Goal: Task Accomplishment & Management: Use online tool/utility

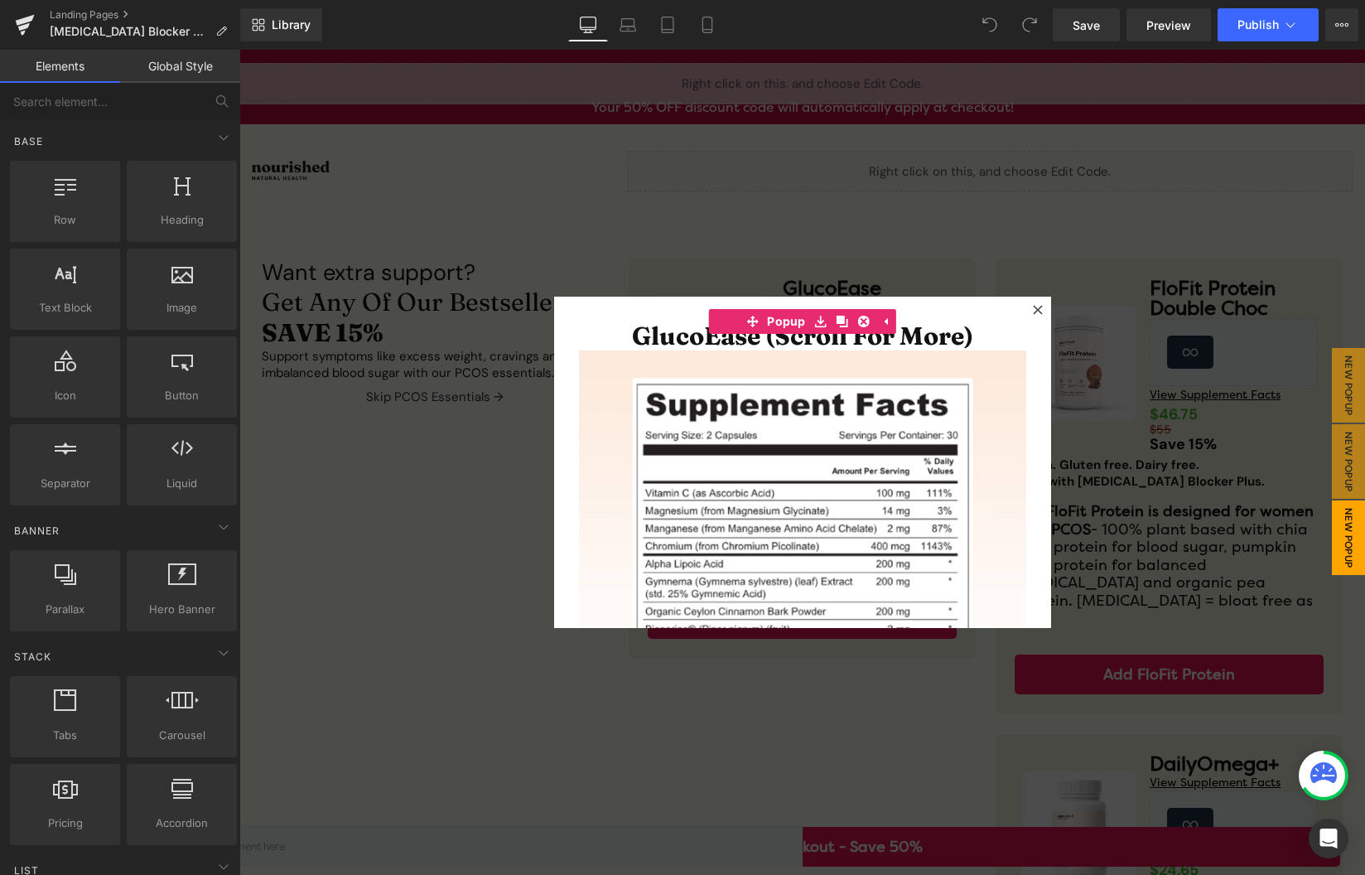
click at [1038, 307] on icon at bounding box center [1038, 310] width 10 height 10
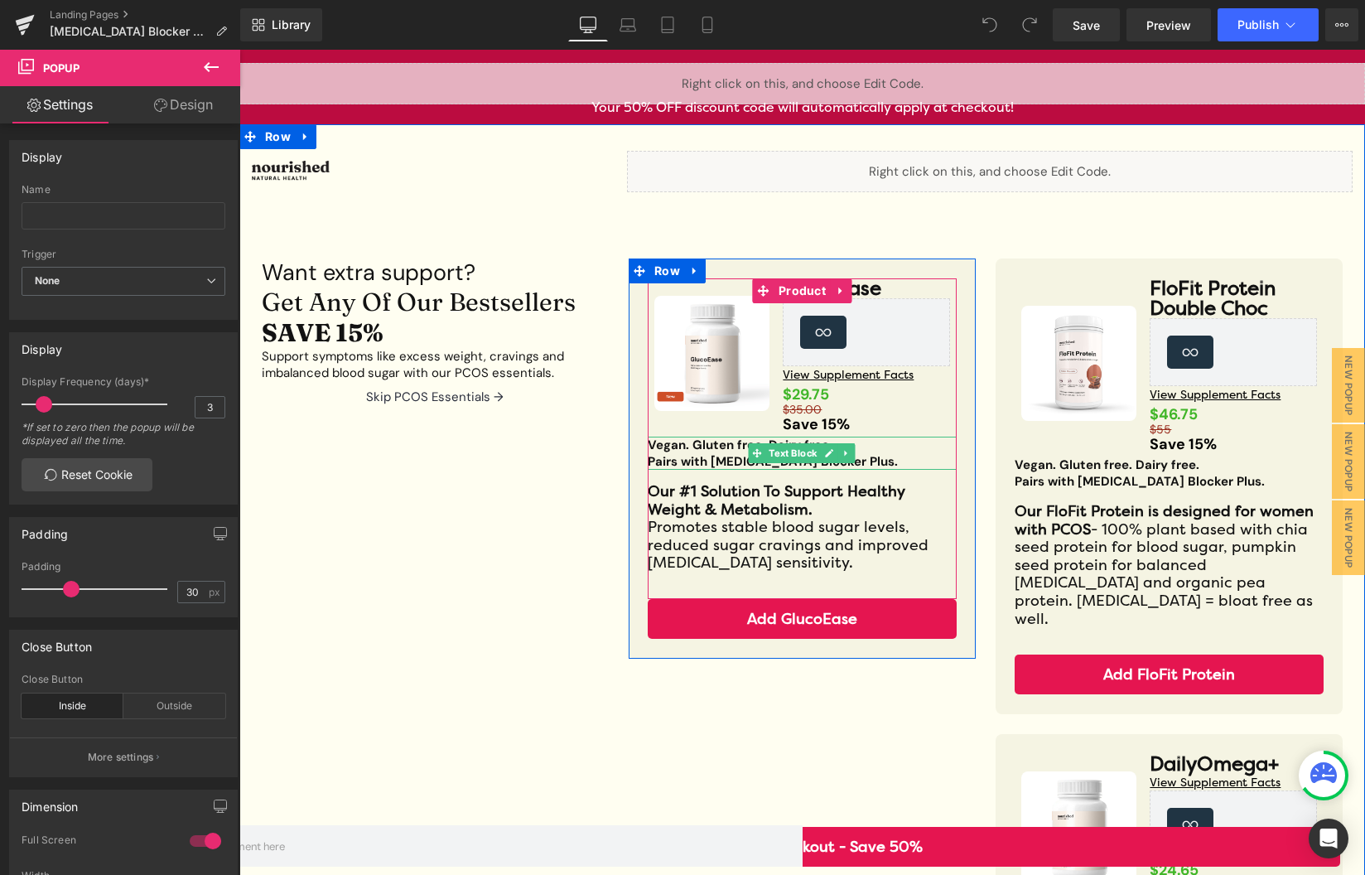
click at [791, 464] on strong "Pairs with [MEDICAL_DATA] Blocker Plus." at bounding box center [773, 461] width 250 height 17
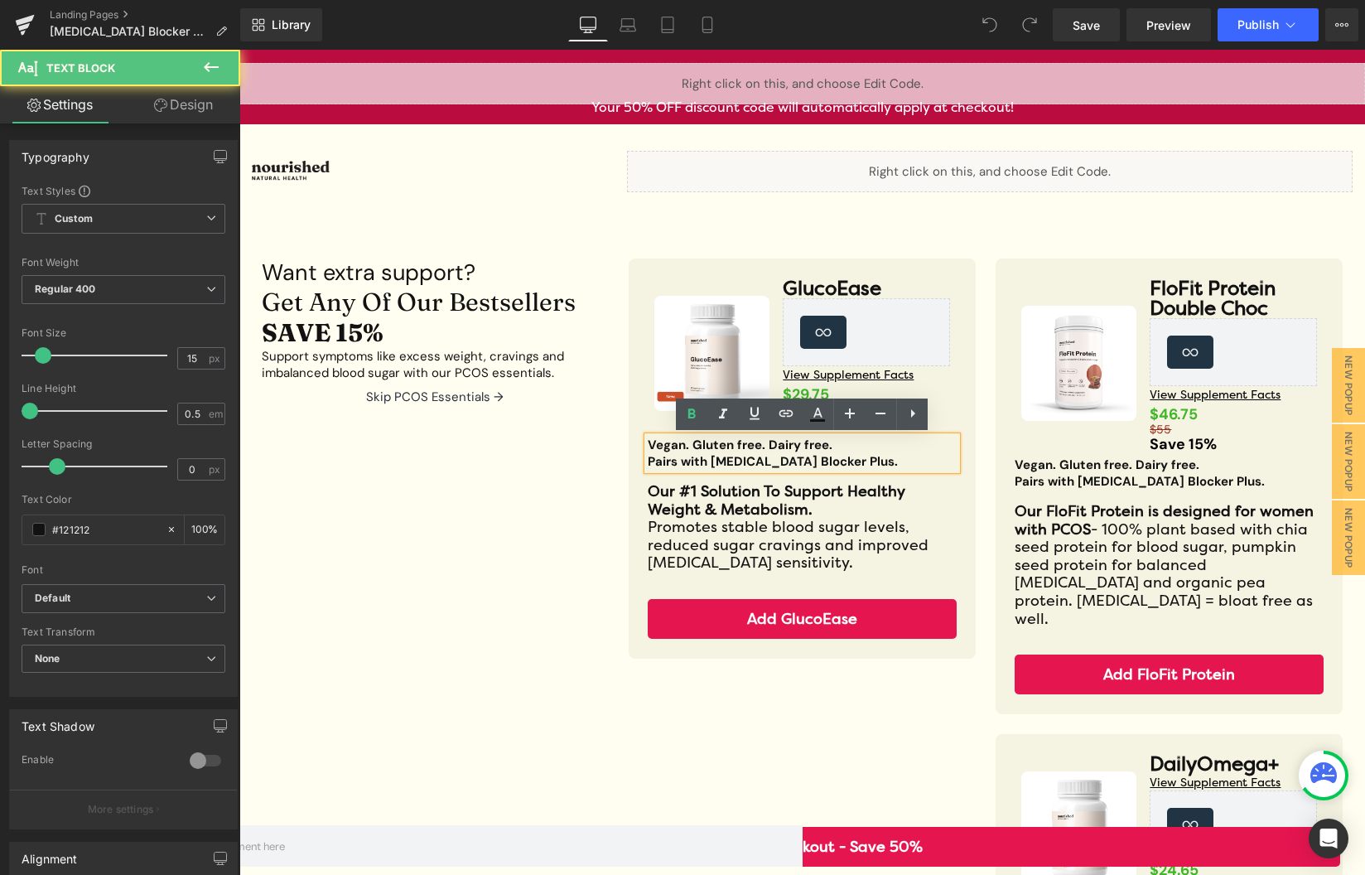
click at [816, 460] on strong "Pairs with [MEDICAL_DATA] Blocker Plus." at bounding box center [773, 461] width 250 height 17
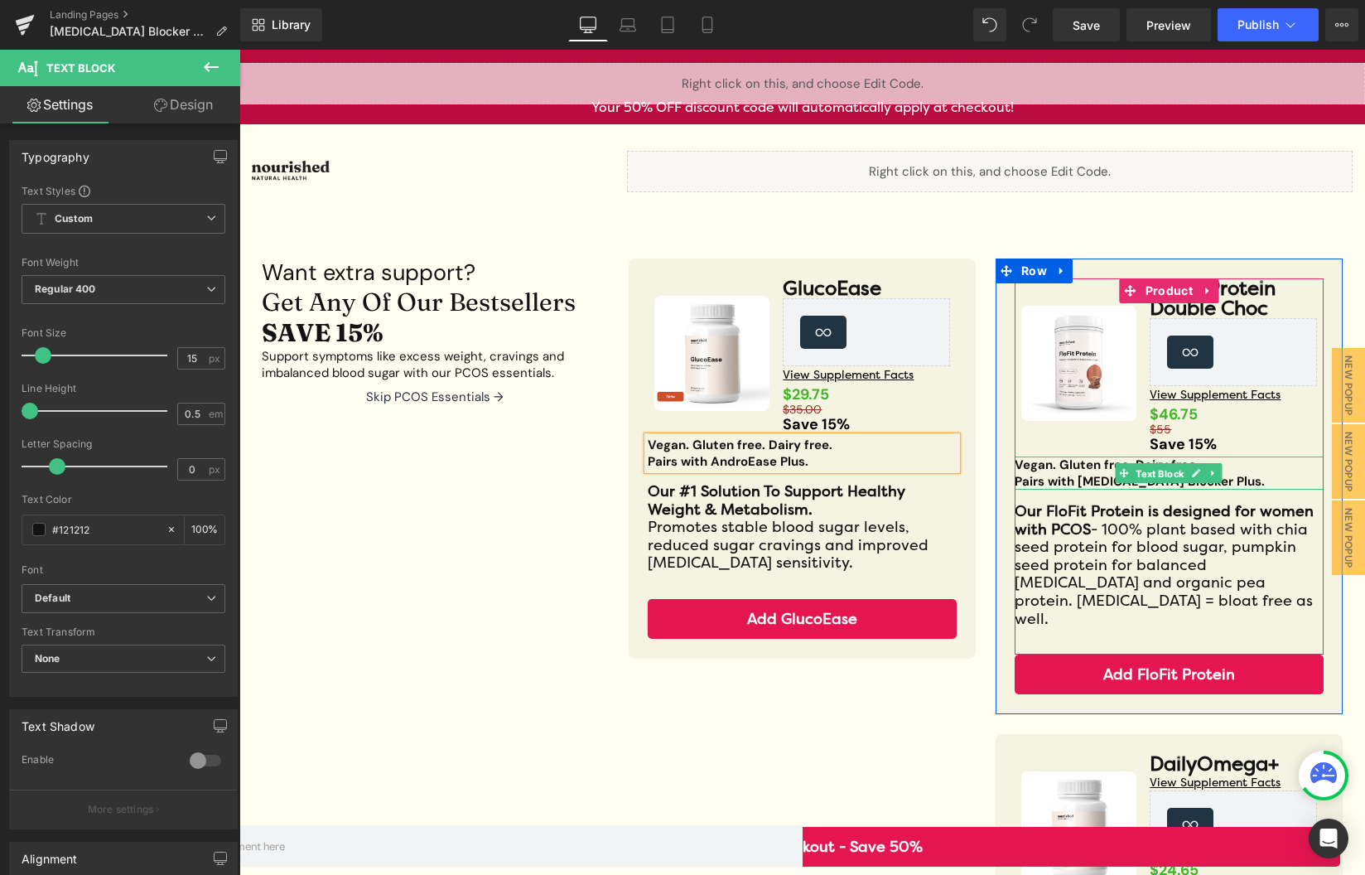
click at [1150, 482] on span "Text Block" at bounding box center [1160, 474] width 55 height 20
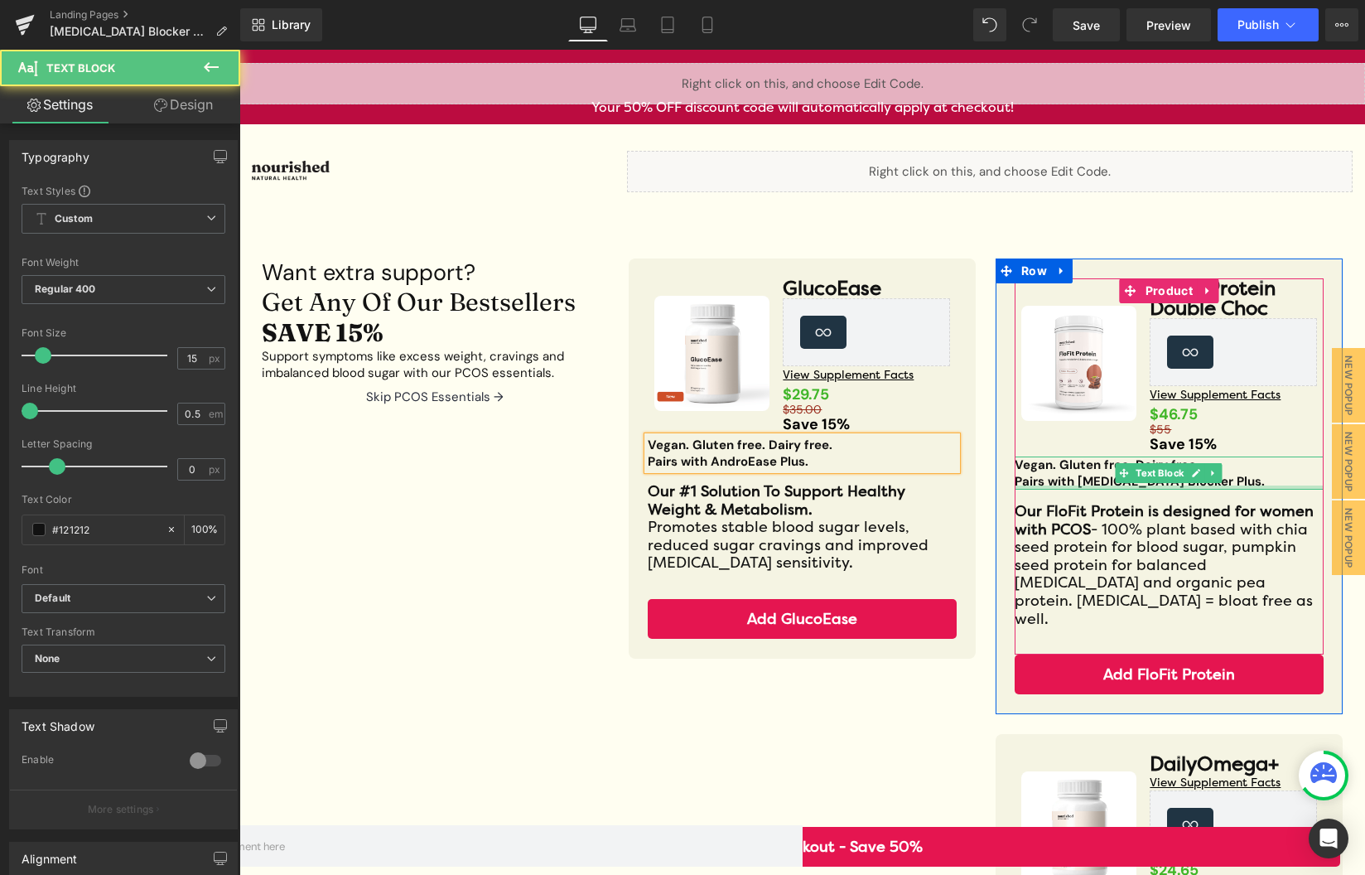
click at [1091, 488] on div at bounding box center [1169, 487] width 309 height 4
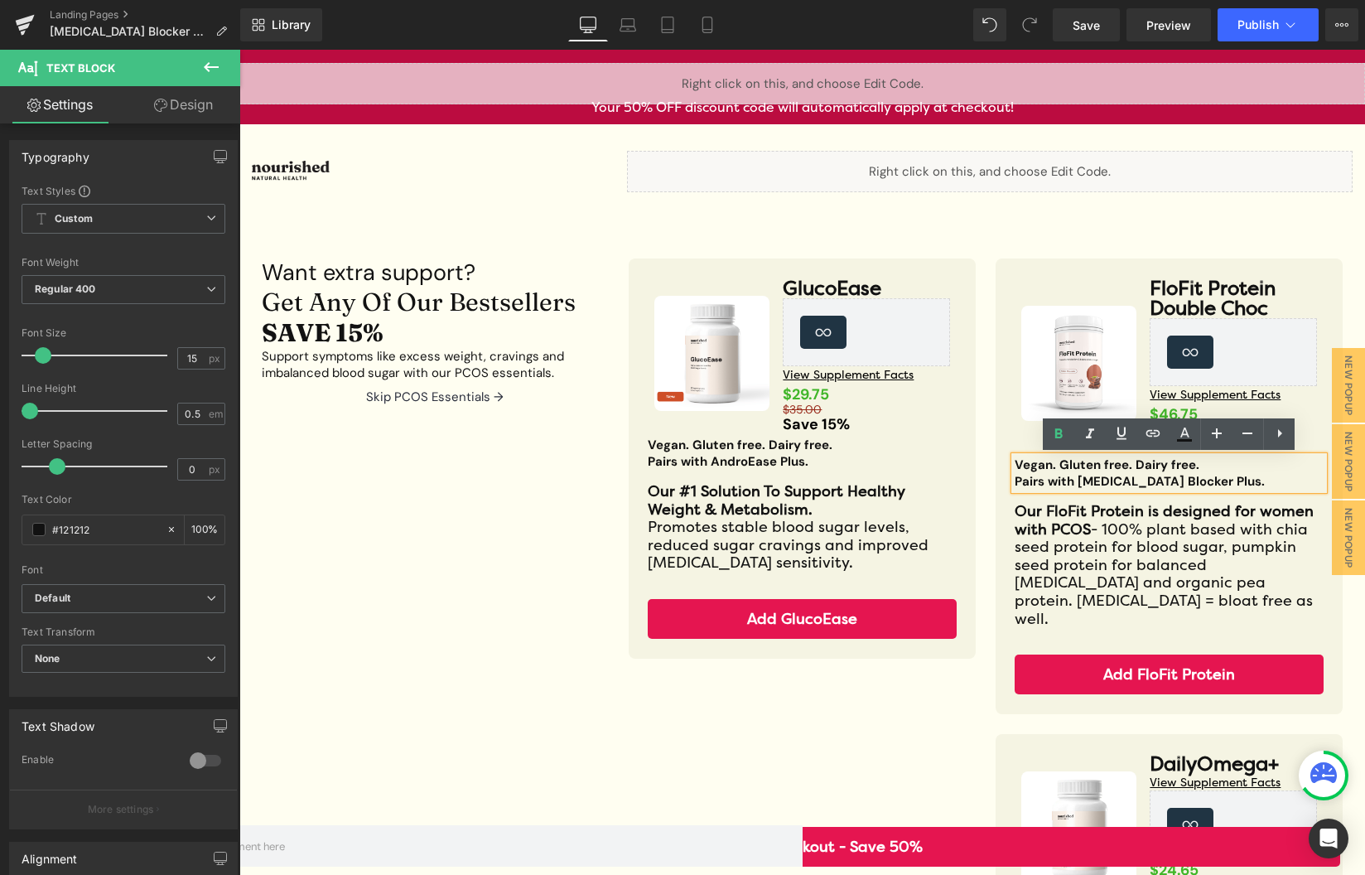
click at [1185, 484] on strong "Pairs with [MEDICAL_DATA] Blocker Plus." at bounding box center [1140, 481] width 250 height 17
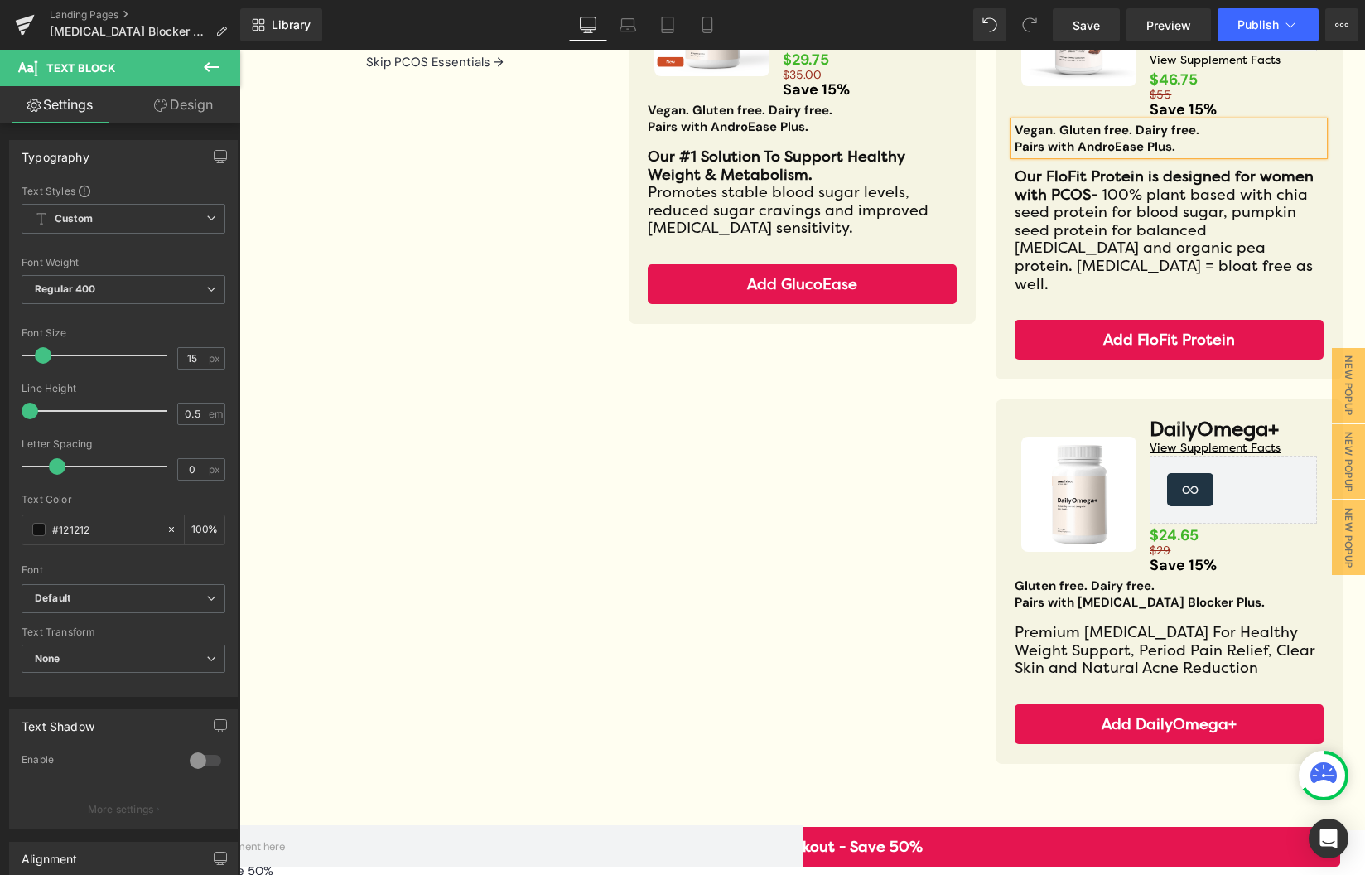
scroll to position [346, 0]
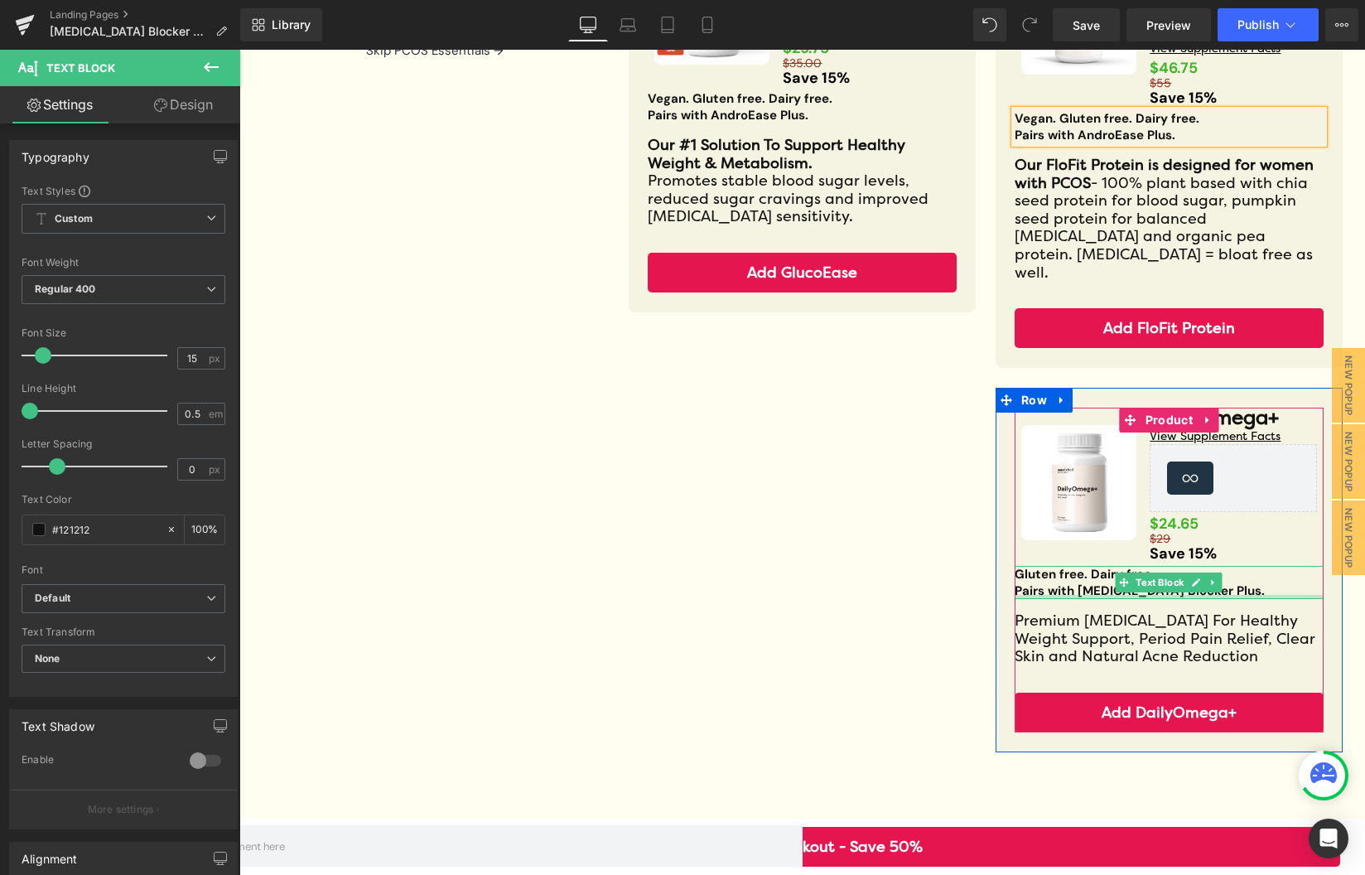
click at [1127, 595] on div at bounding box center [1169, 597] width 309 height 4
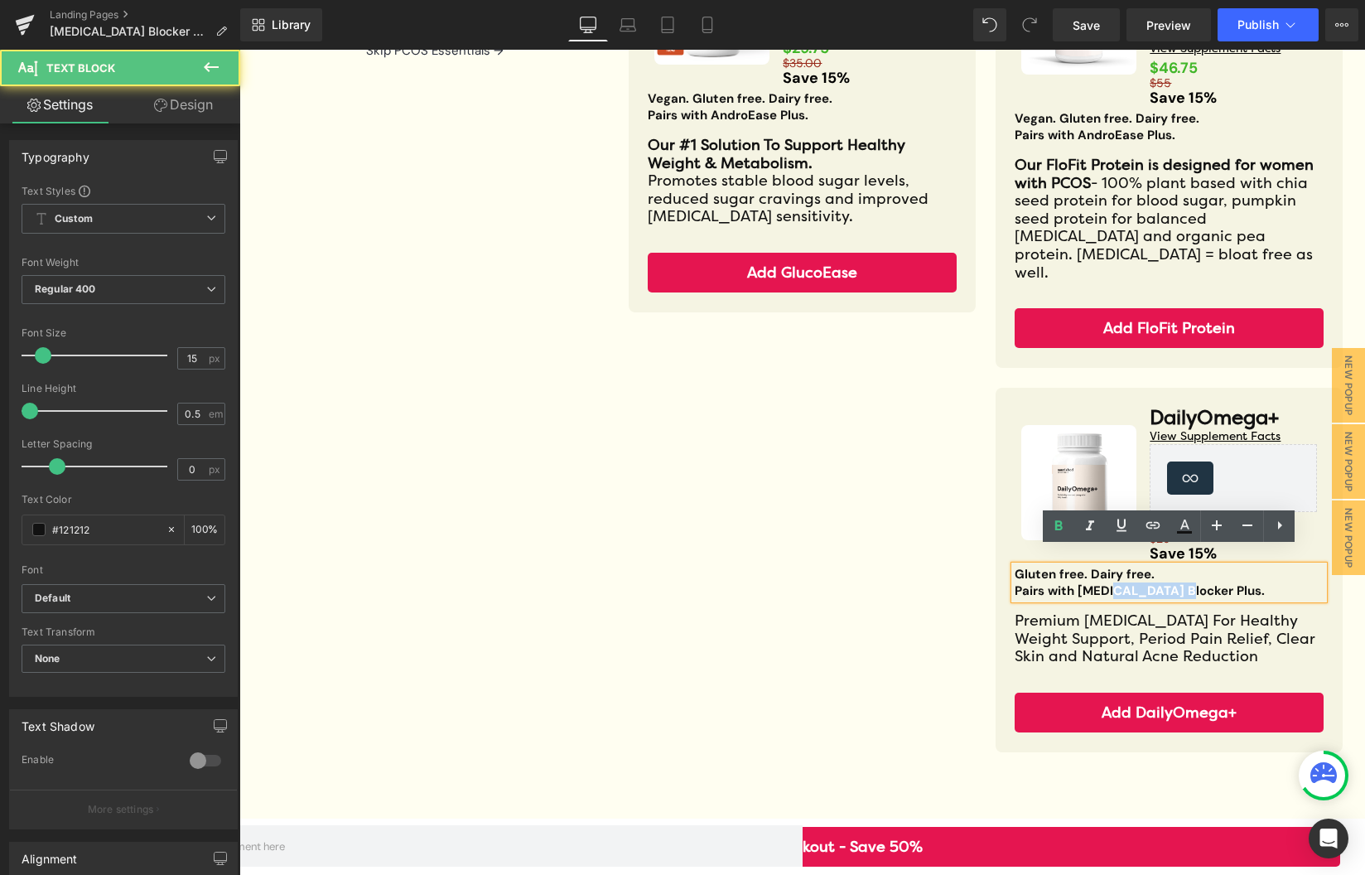
drag, startPoint x: 1185, startPoint y: 576, endPoint x: 1116, endPoint y: 575, distance: 69.6
click at [1116, 582] on strong "Pairs with [MEDICAL_DATA] Blocker Plus." at bounding box center [1140, 590] width 250 height 17
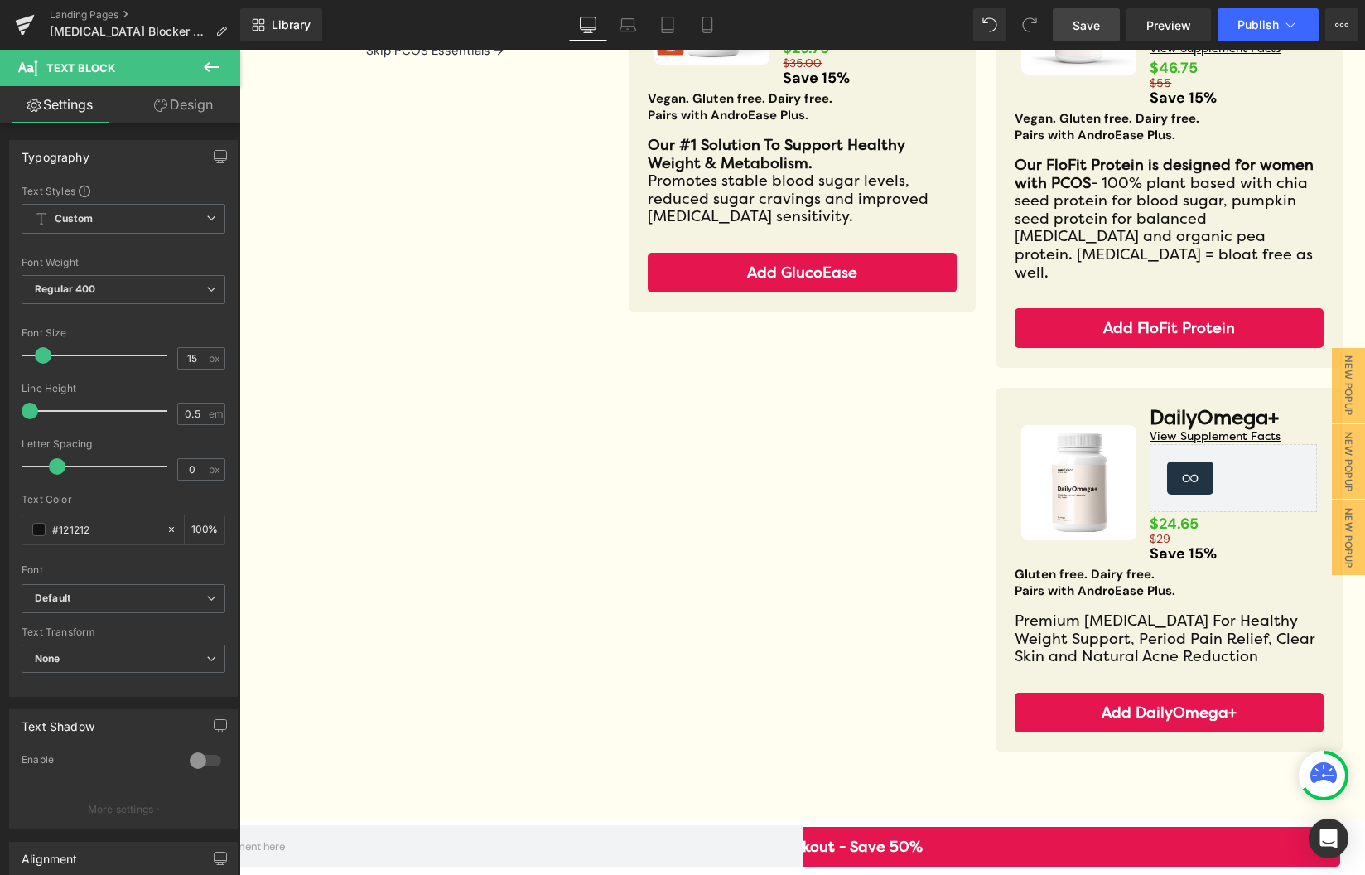
click at [1097, 14] on link "Save" at bounding box center [1086, 24] width 67 height 33
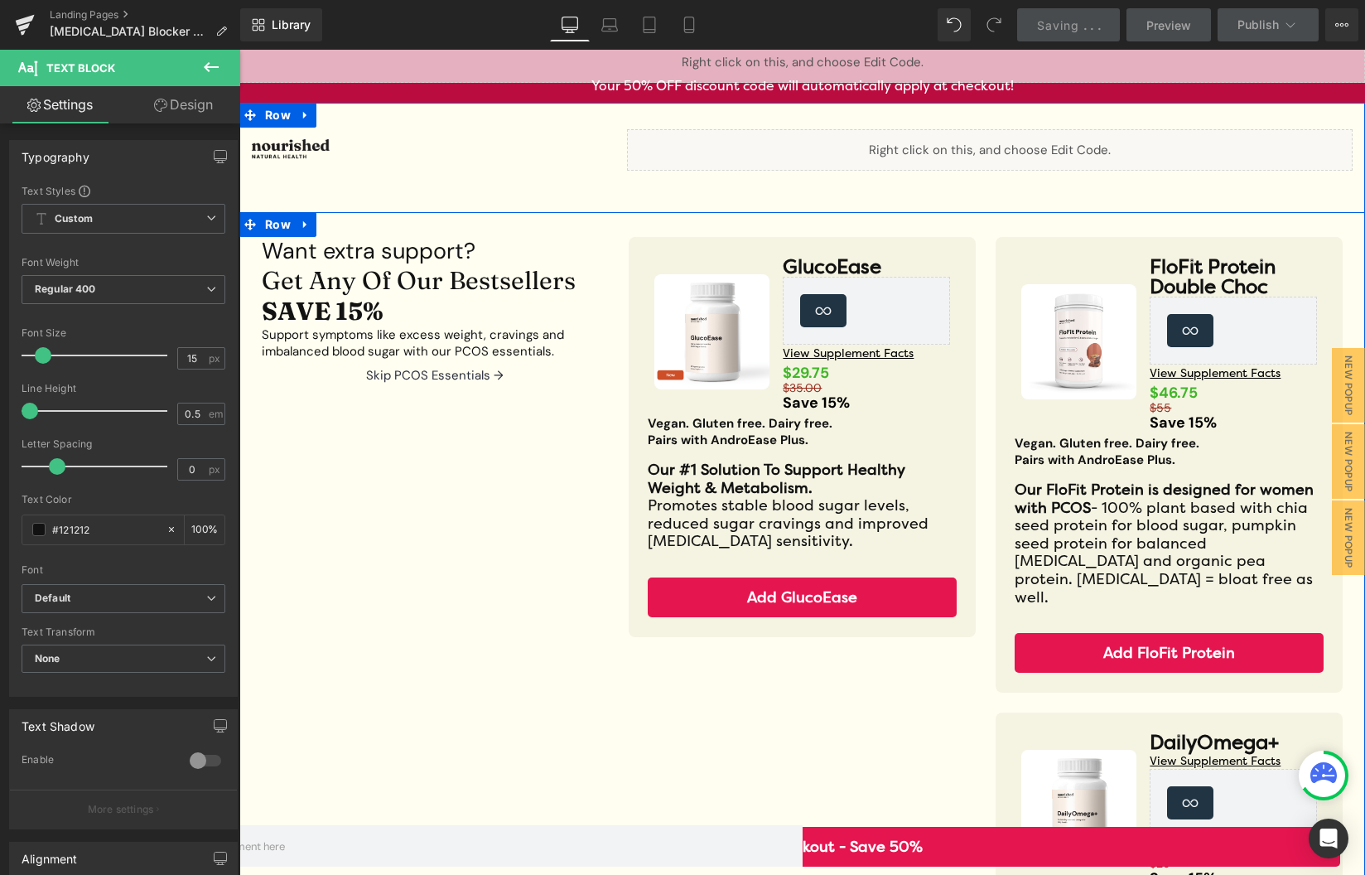
scroll to position [0, 0]
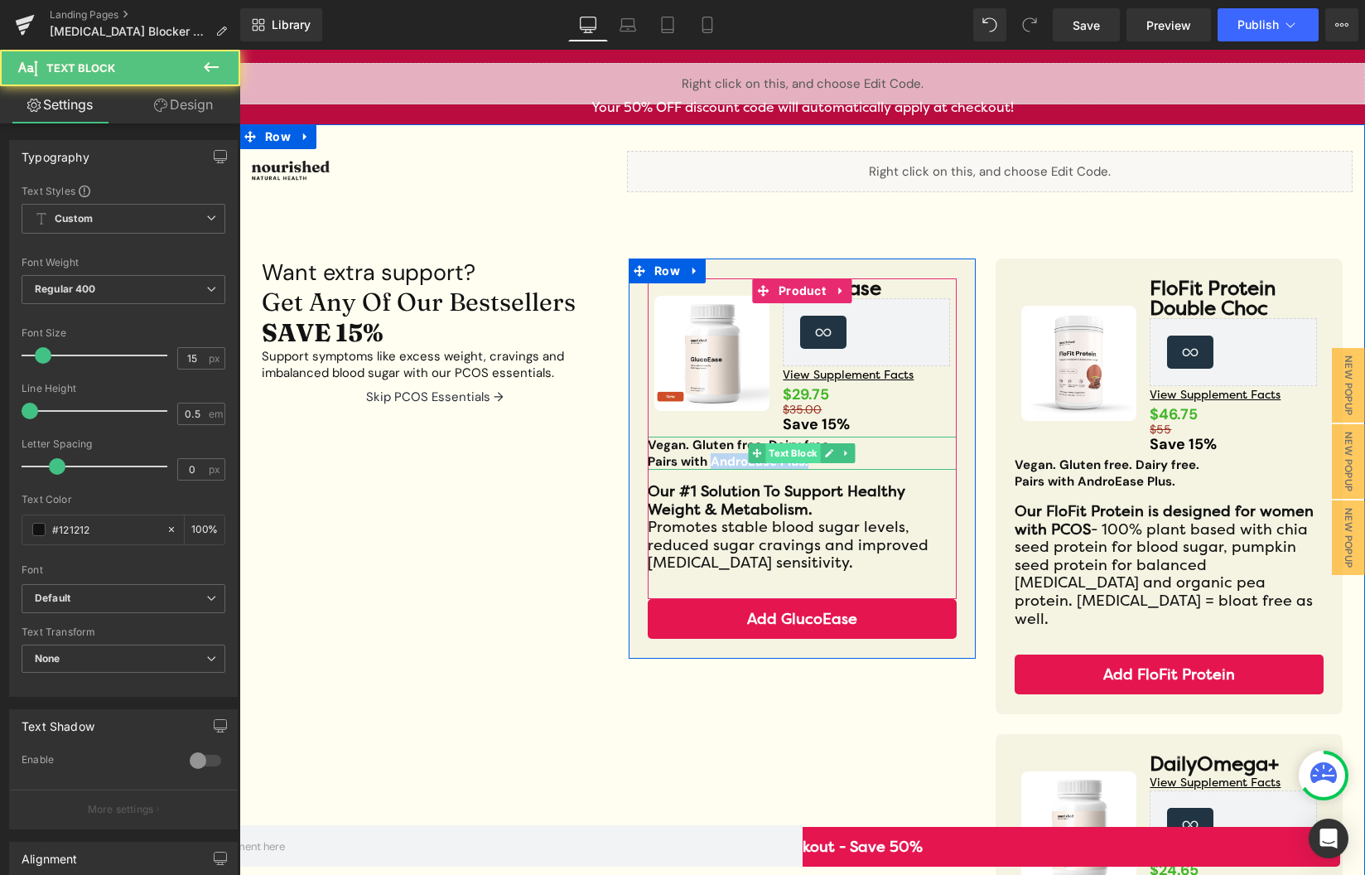
drag, startPoint x: 711, startPoint y: 461, endPoint x: 801, endPoint y: 461, distance: 90.3
click at [801, 461] on div "Vegan. Gluten free. Dairy free. Pairs with AndroEase Plus. Text Block" at bounding box center [802, 452] width 309 height 33
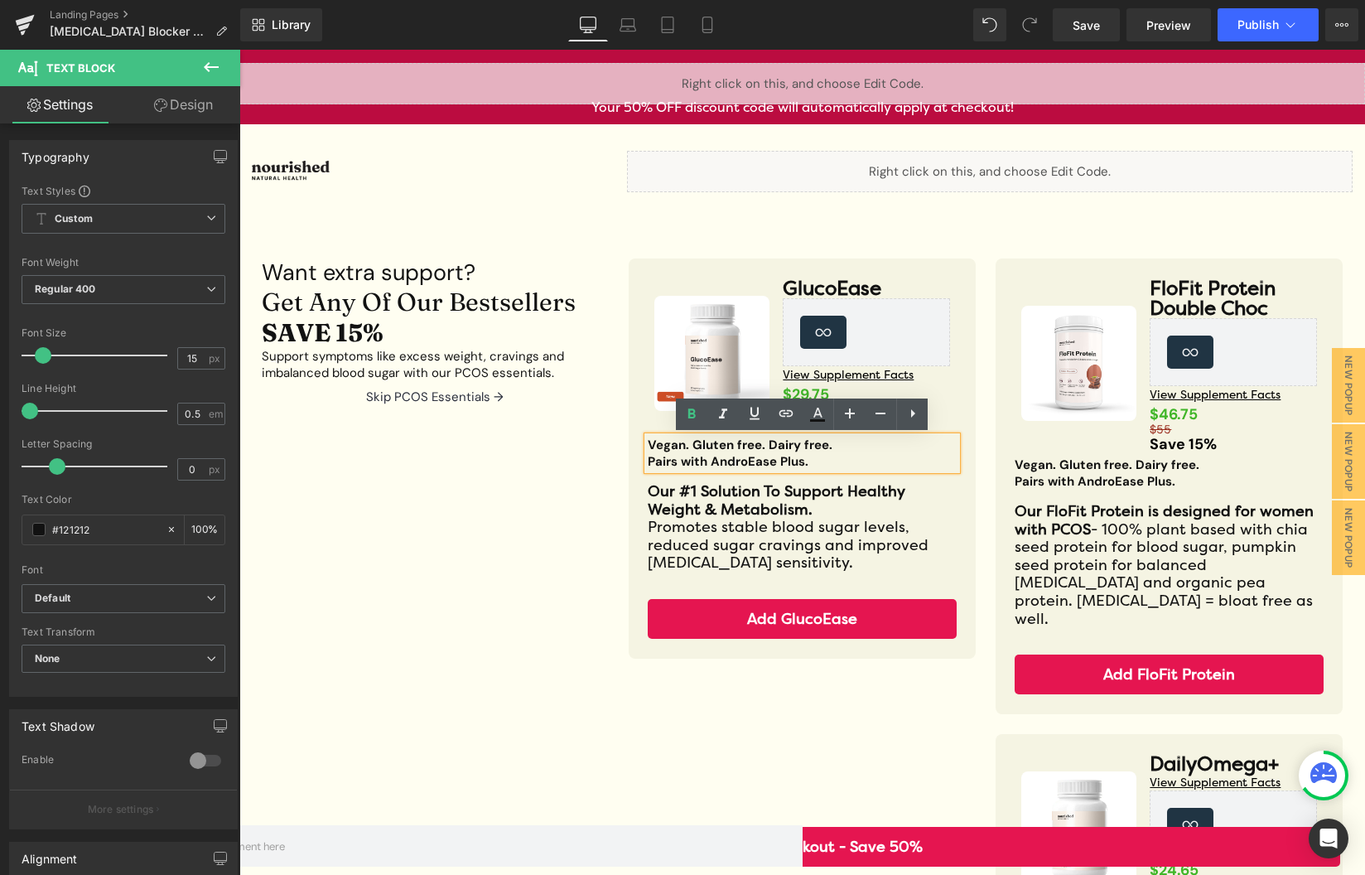
click at [548, 611] on div "Want extra support? Heading Get Any Of Our Bestsellers SAVE 15% Heading Support…" at bounding box center [802, 699] width 1126 height 931
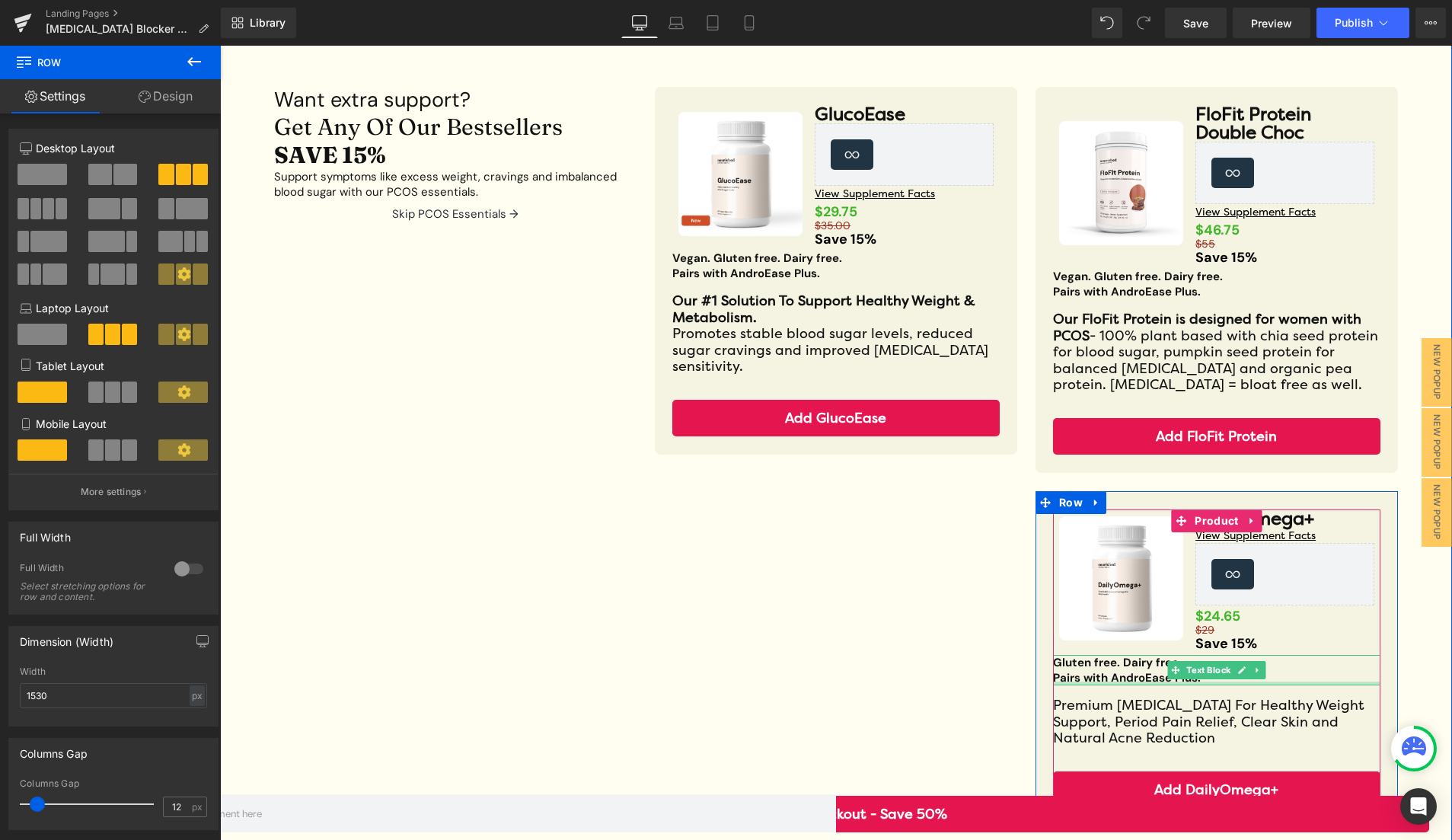
scroll to position [154, 0]
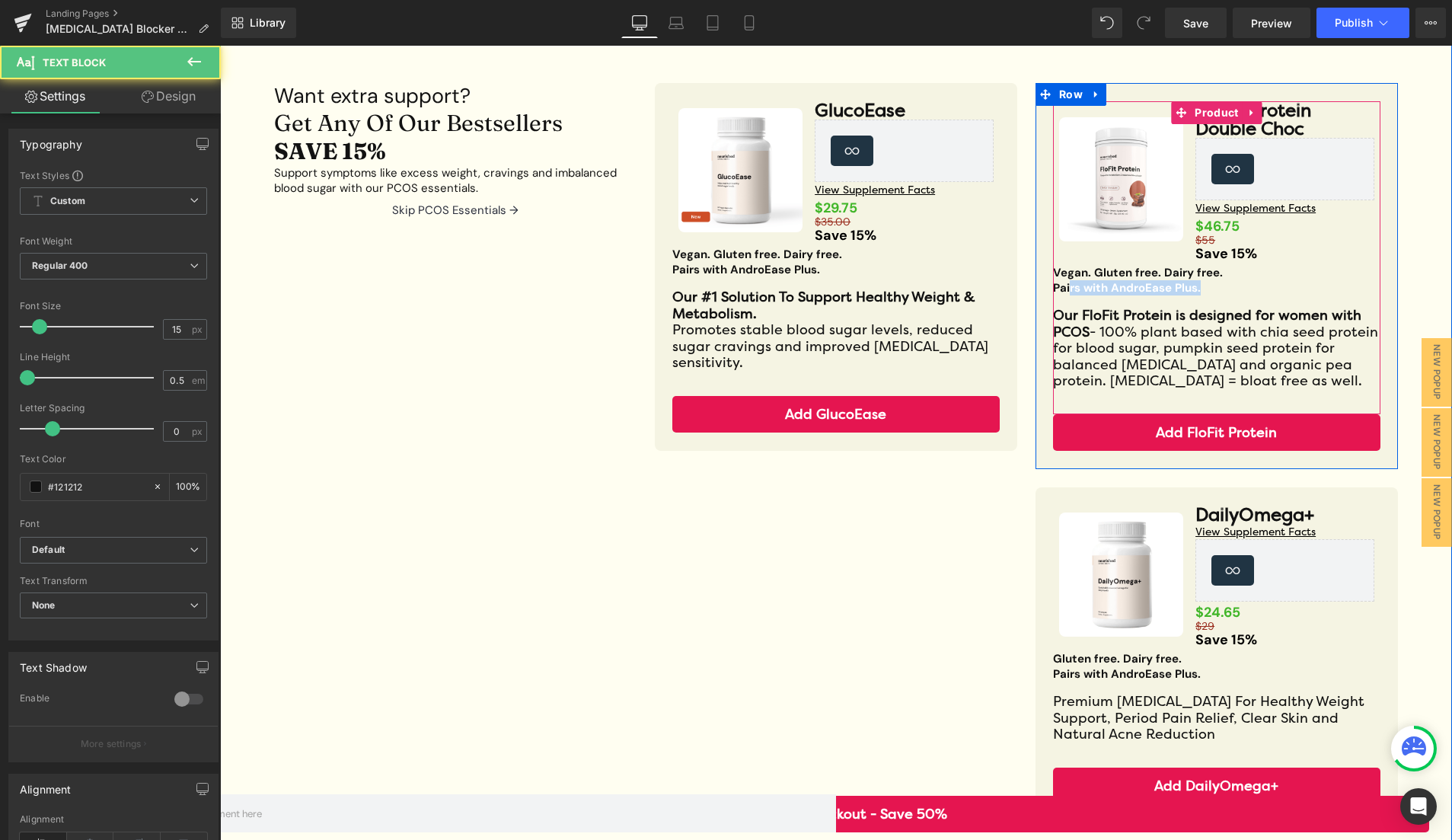
drag, startPoint x: 1071, startPoint y: 289, endPoint x: 1185, endPoint y: 305, distance: 115.1
click at [1185, 305] on div "Sale Off (P) Image FloFit Protein Double Choc Heading Loox (Star) - Star Badge …" at bounding box center [1217, 257] width 327 height 312
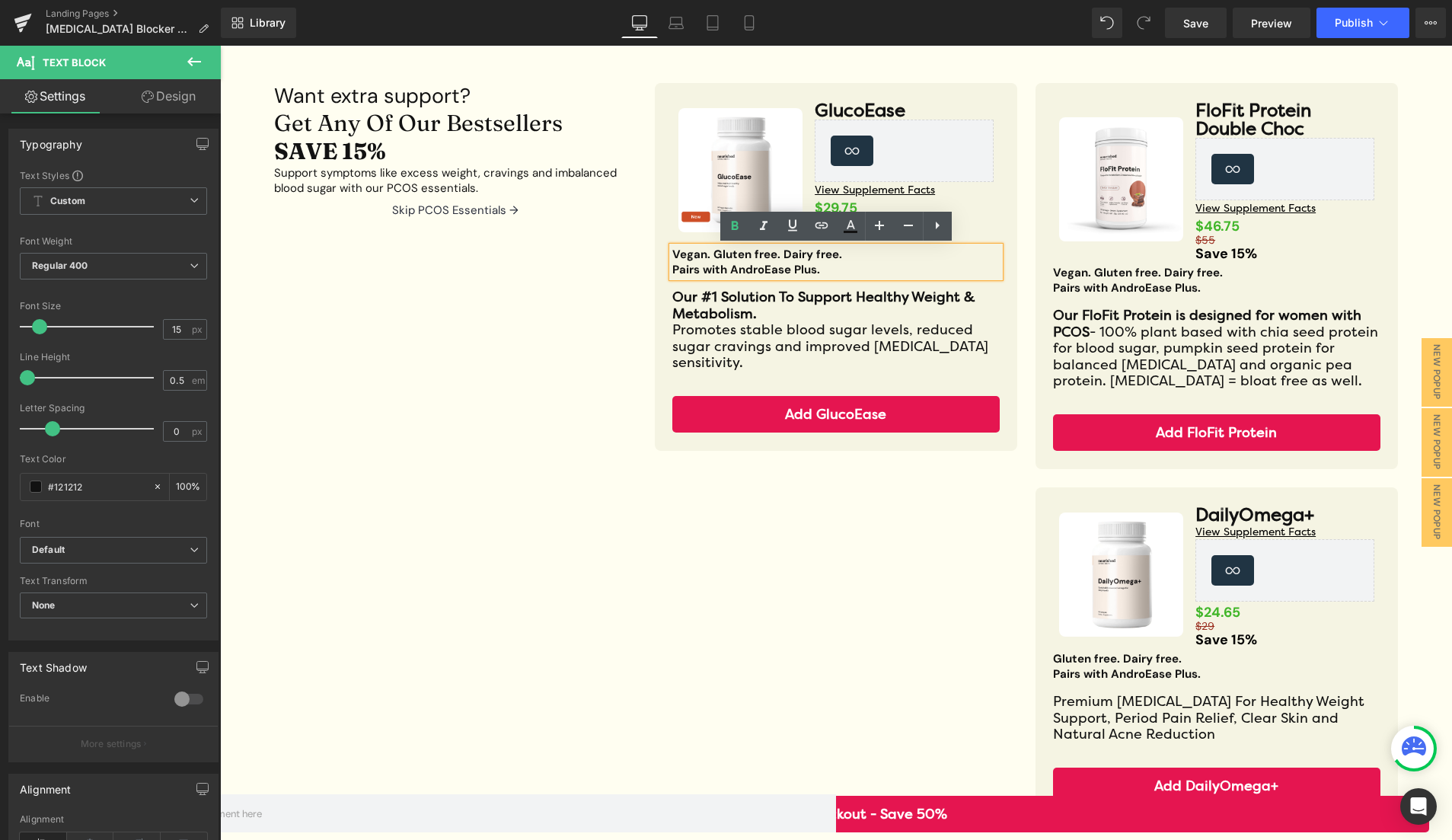
click at [945, 516] on div "Want extra support? Heading Get Any Of Our Bestsellers SAVE 15% Heading Support…" at bounding box center [836, 471] width 1165 height 823
